Goal: Communication & Community: Answer question/provide support

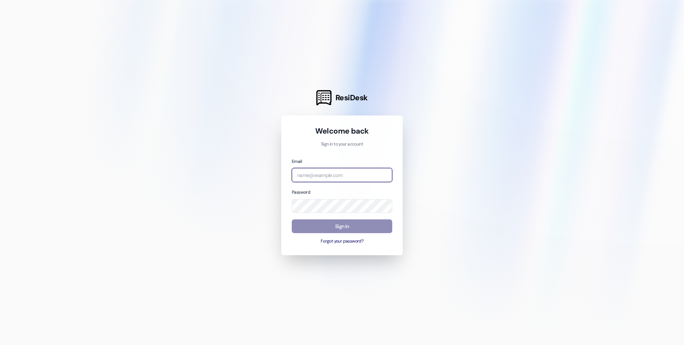
type input "[EMAIL_ADDRESS][DOMAIN_NAME]"
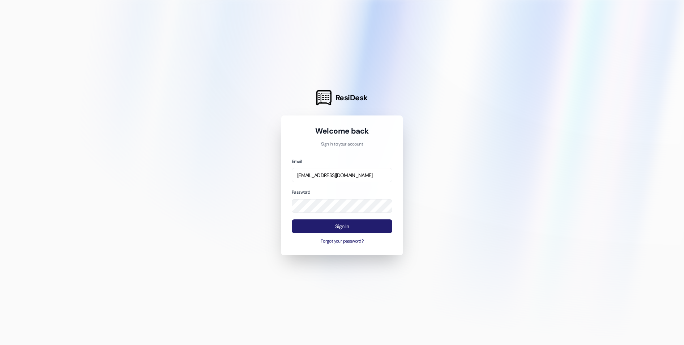
click at [345, 225] on button "Sign In" at bounding box center [342, 226] width 101 height 14
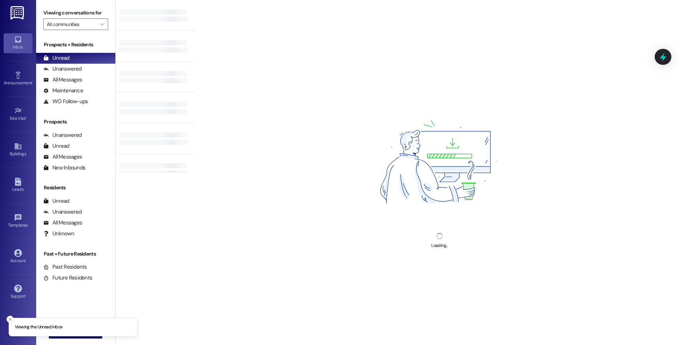
click at [9, 318] on icon "Close toast" at bounding box center [10, 319] width 4 height 4
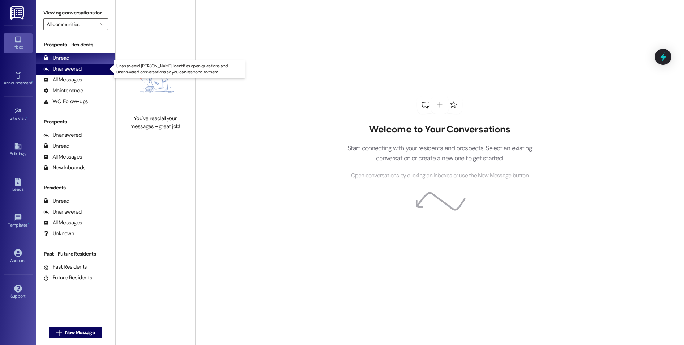
click at [87, 69] on div "Unanswered (0)" at bounding box center [75, 69] width 79 height 11
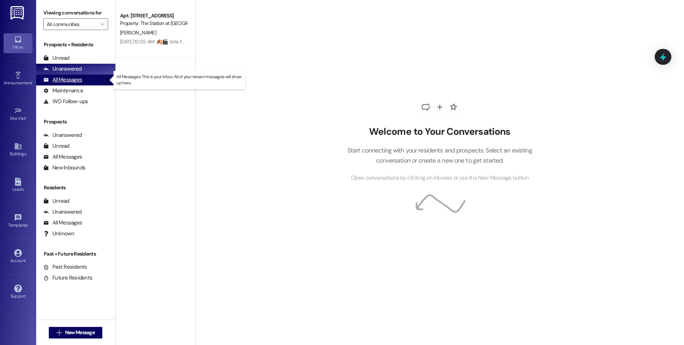
click at [85, 77] on div "All Messages (undefined)" at bounding box center [75, 80] width 79 height 11
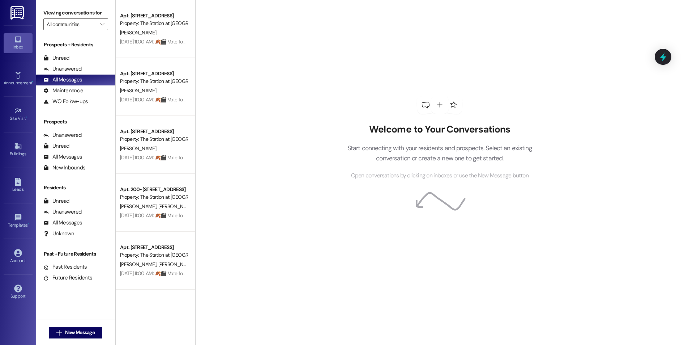
drag, startPoint x: 259, startPoint y: 199, endPoint x: 222, endPoint y: 129, distance: 78.6
click at [257, 199] on div "Welcome to Your Conversations Start connecting with your residents and prospect…" at bounding box center [439, 172] width 489 height 345
